Goal: Information Seeking & Learning: Learn about a topic

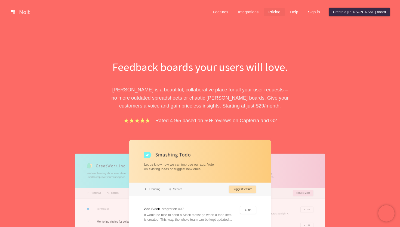
click at [285, 9] on link "Pricing" at bounding box center [274, 12] width 21 height 9
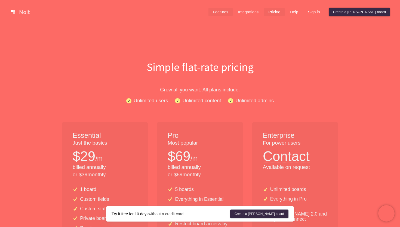
click at [233, 13] on link "Features" at bounding box center [221, 12] width 24 height 9
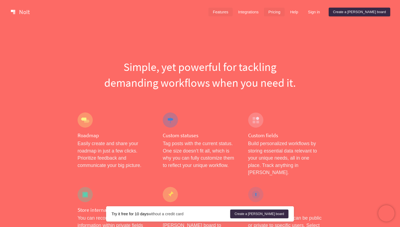
click at [285, 10] on link "Pricing" at bounding box center [274, 12] width 21 height 9
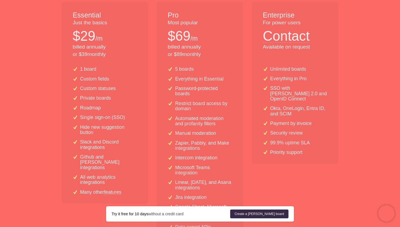
scroll to position [121, 0]
